Goal: Navigation & Orientation: Find specific page/section

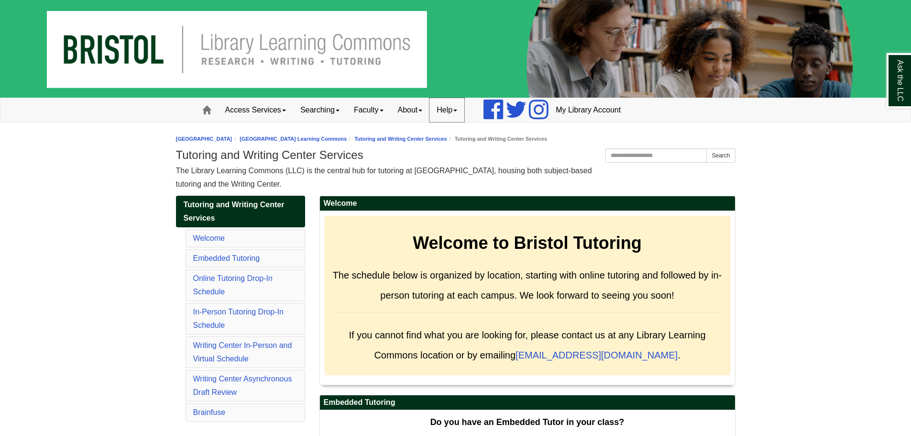
click at [443, 109] on link "Help" at bounding box center [446, 110] width 35 height 24
click at [423, 111] on link "About" at bounding box center [410, 110] width 39 height 24
click at [421, 143] on link "Hours & Locations" at bounding box center [429, 141] width 76 height 11
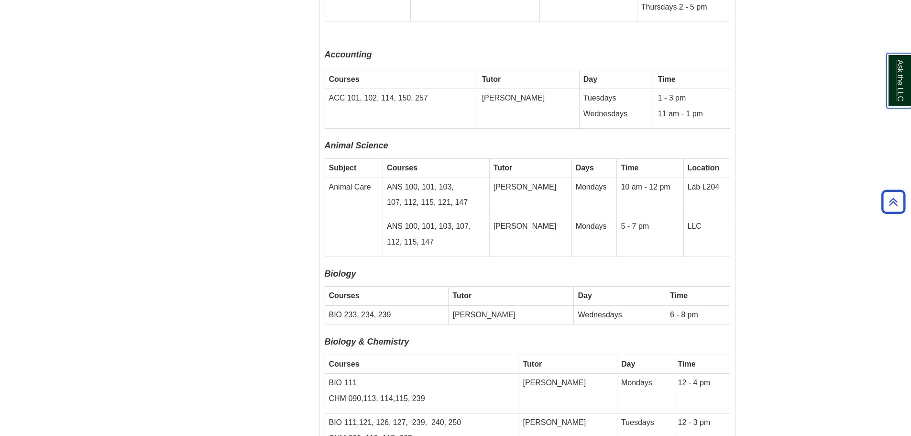
scroll to position [2583, 0]
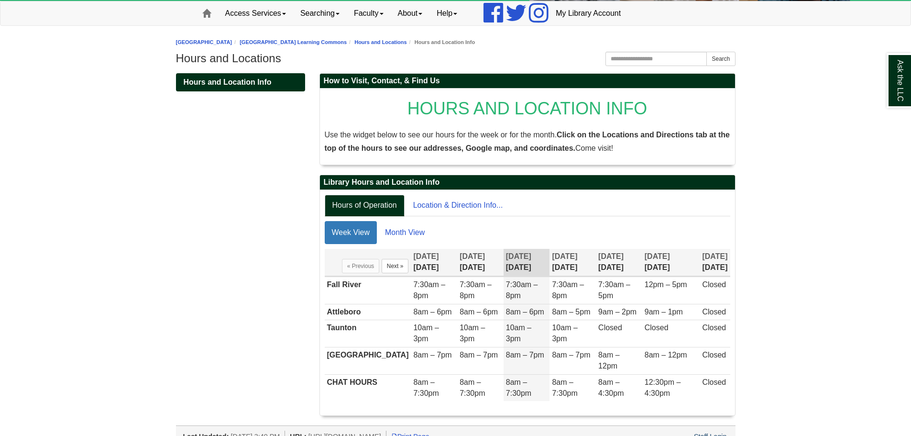
scroll to position [100, 0]
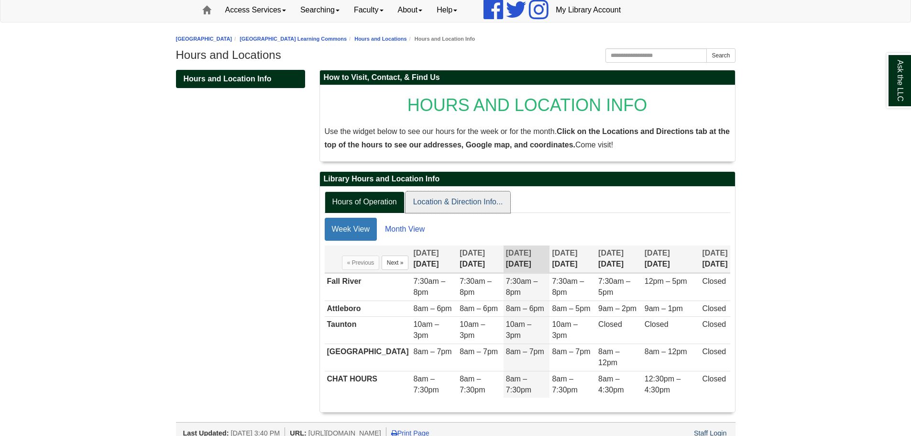
click at [457, 209] on link "Location & Direction Info..." at bounding box center [458, 202] width 105 height 22
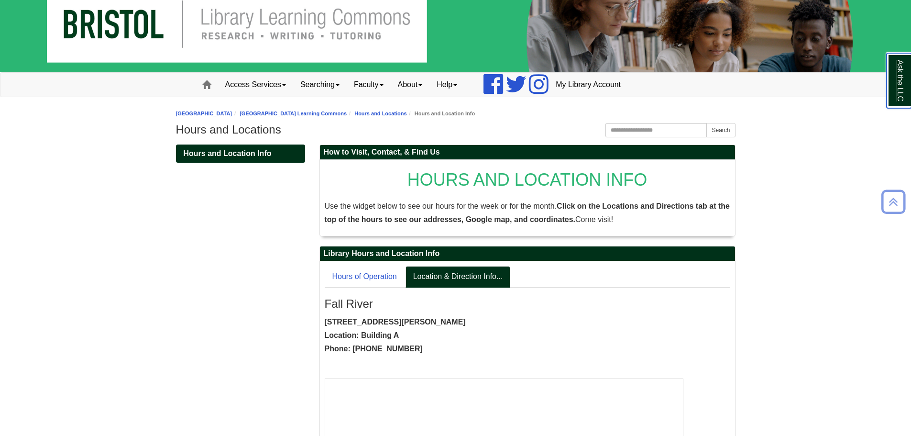
scroll to position [0, 0]
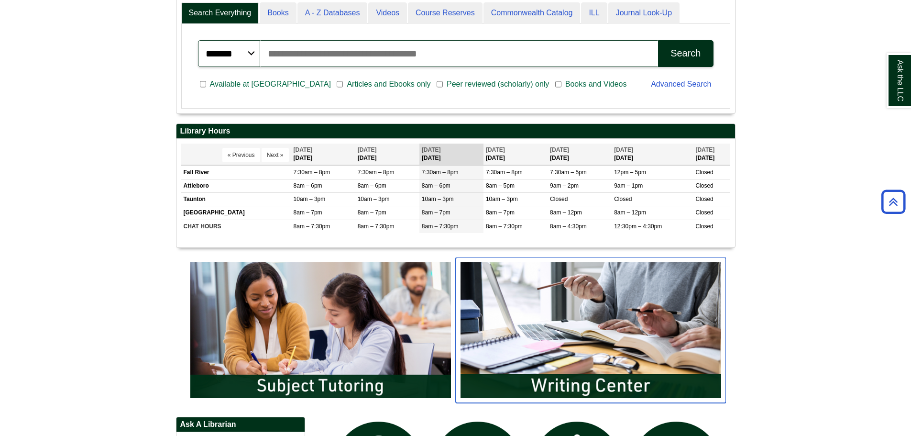
click at [546, 277] on img "slideshow" at bounding box center [591, 329] width 270 height 145
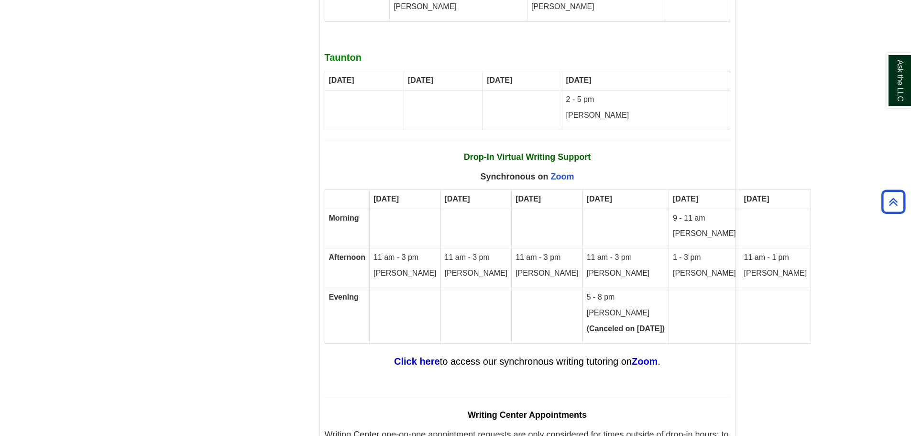
scroll to position [5808, 0]
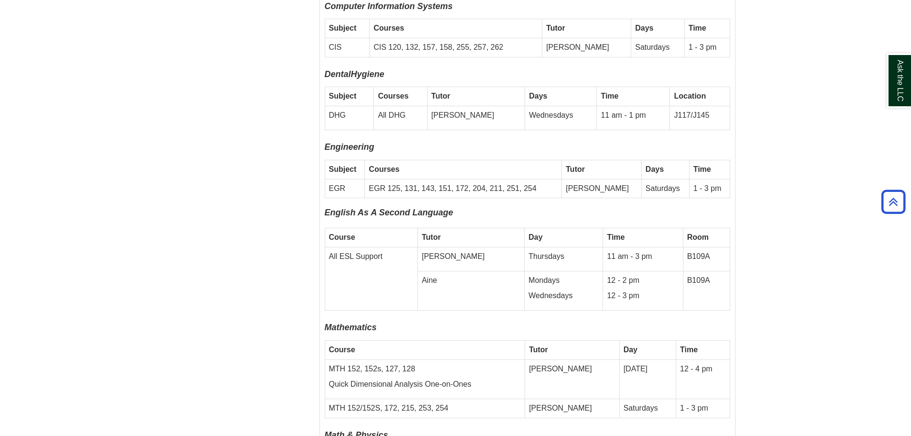
scroll to position [3178, 0]
